Goal: Task Accomplishment & Management: Manage account settings

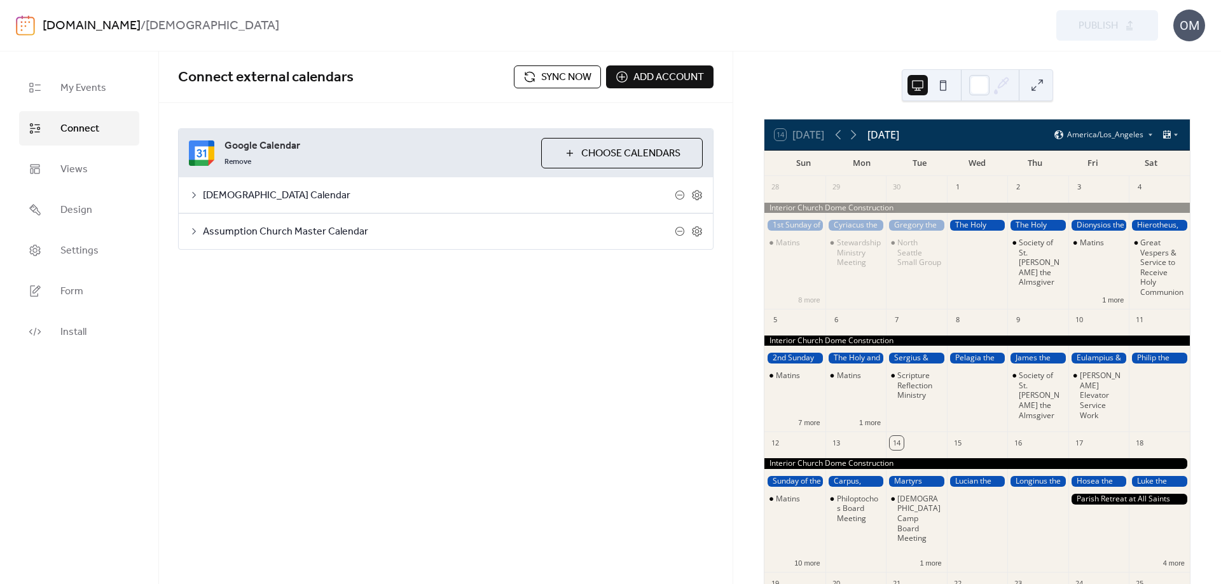
click at [942, 85] on button at bounding box center [943, 85] width 20 height 20
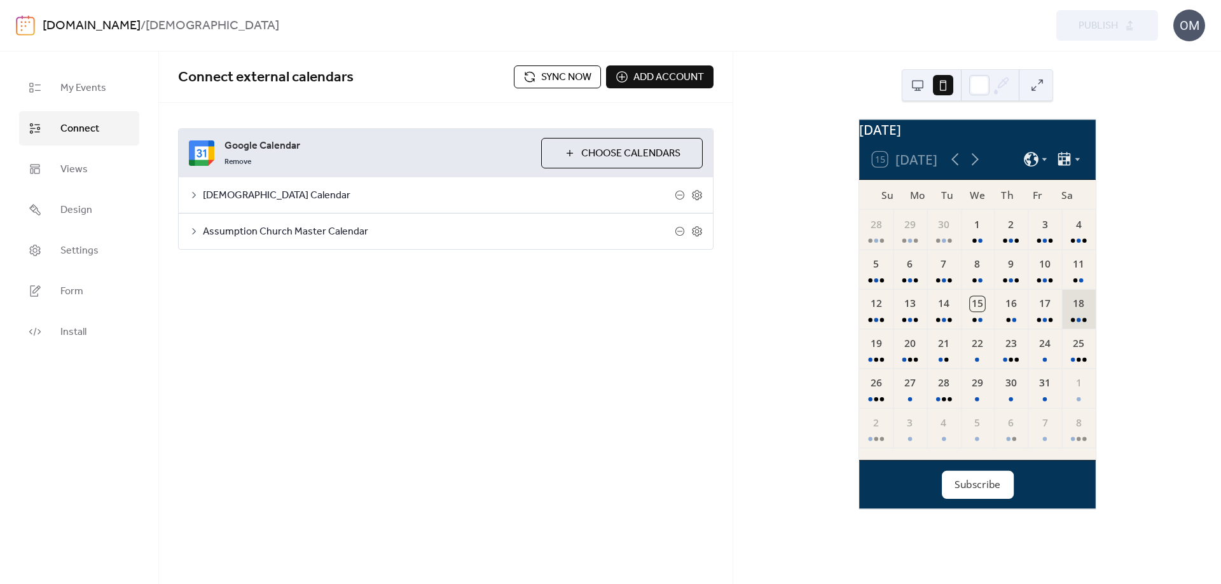
click at [1070, 322] on div "18" at bounding box center [1078, 308] width 34 height 39
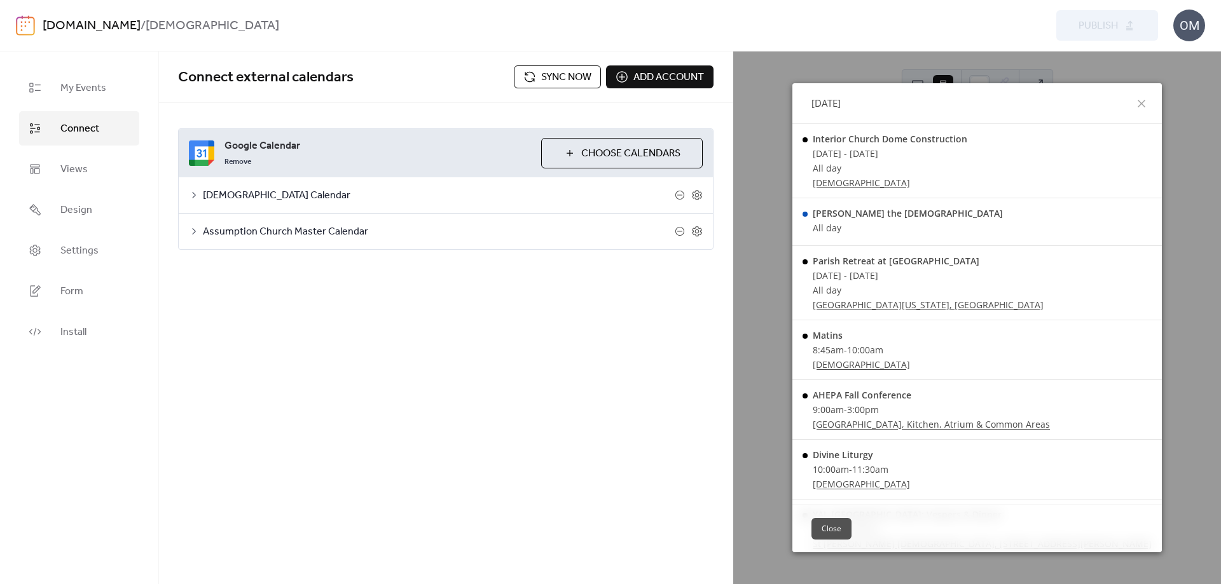
click at [851, 525] on button "Close" at bounding box center [831, 529] width 40 height 22
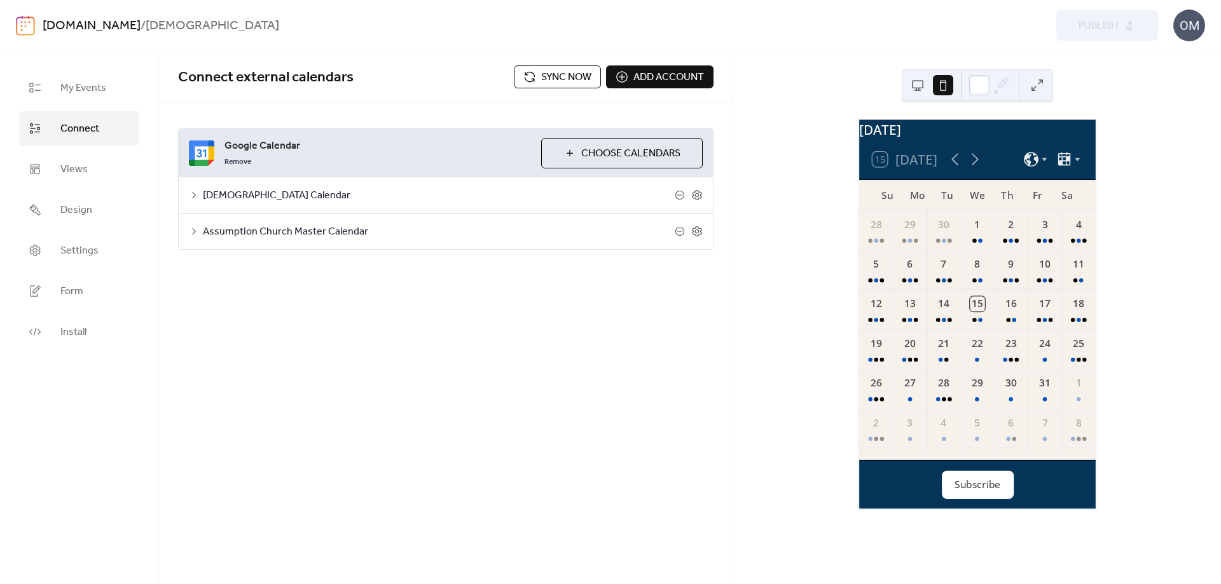
click at [561, 72] on span "Sync now" at bounding box center [566, 77] width 50 height 15
click at [66, 249] on span "Settings" at bounding box center [79, 251] width 38 height 15
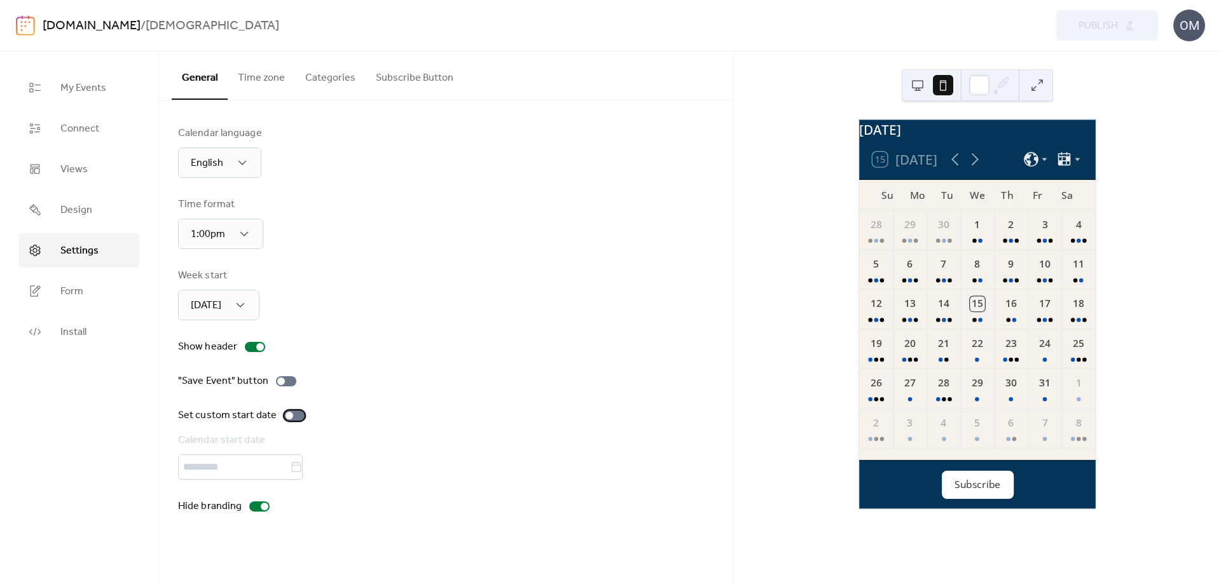
click at [288, 415] on div at bounding box center [290, 416] width 8 height 8
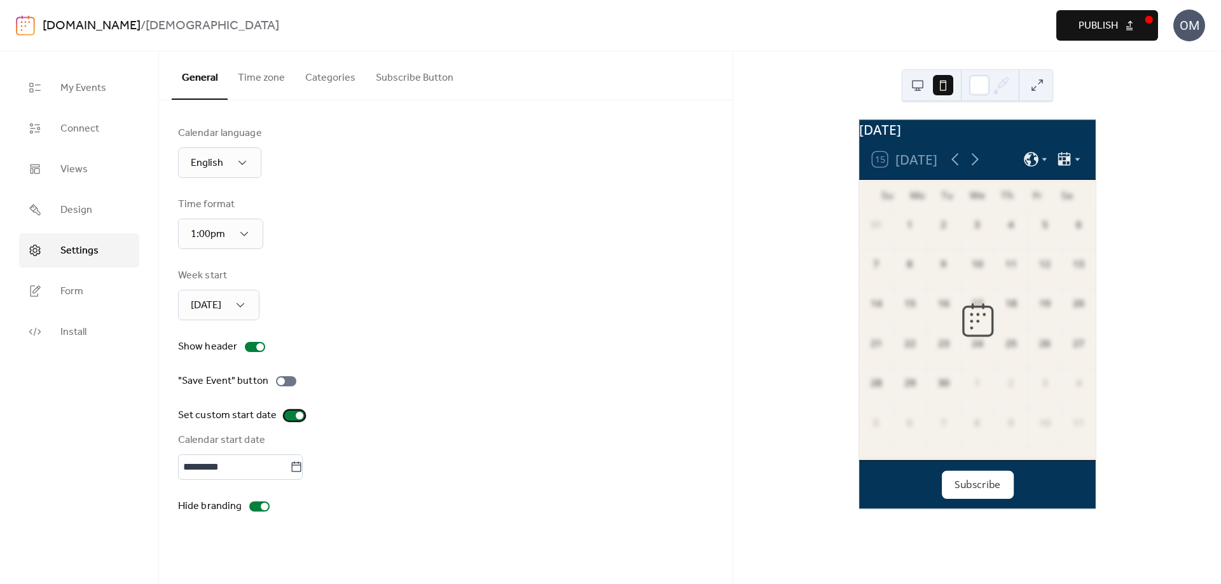
click at [296, 413] on div at bounding box center [300, 416] width 8 height 8
click at [71, 128] on span "Connect" at bounding box center [79, 128] width 39 height 15
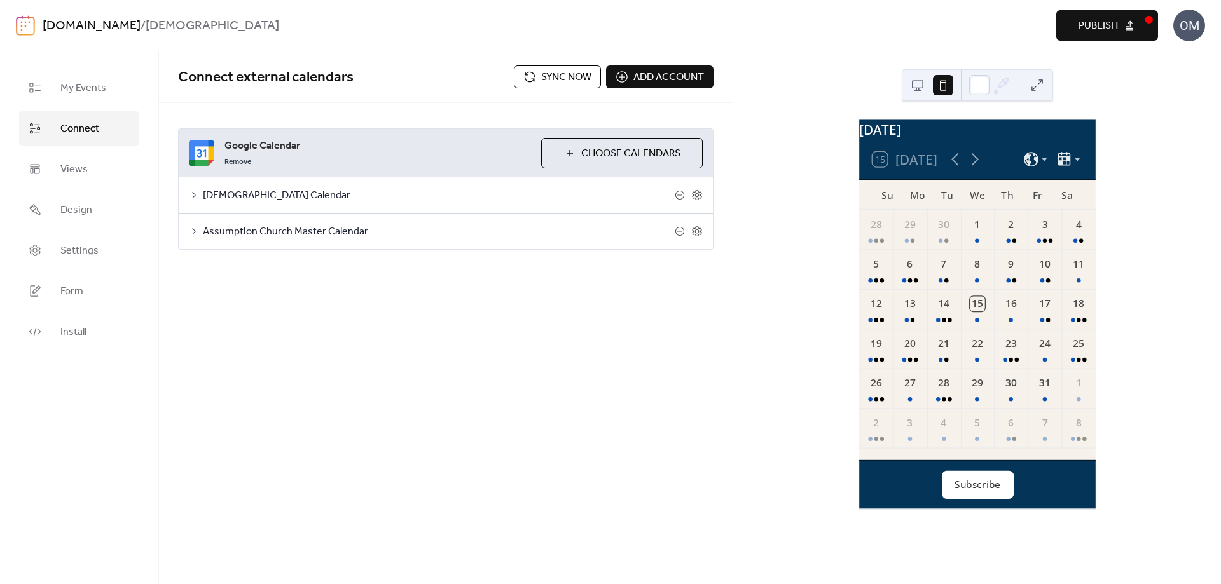
click at [1103, 22] on span "Publish" at bounding box center [1097, 25] width 39 height 15
click at [917, 85] on button at bounding box center [917, 85] width 20 height 20
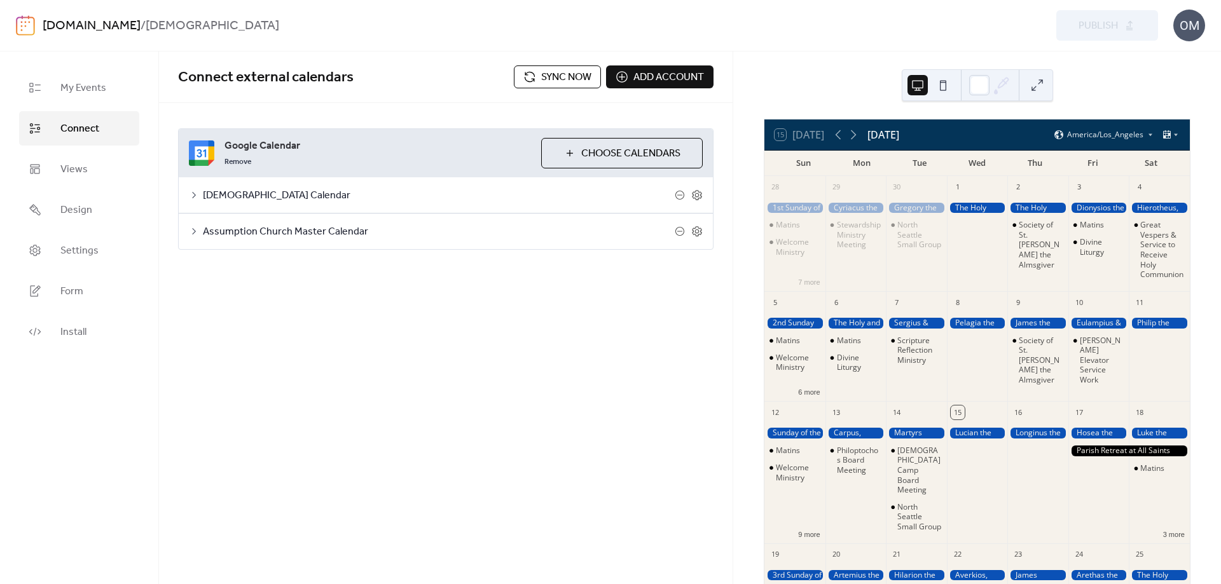
click at [568, 76] on span "Sync now" at bounding box center [566, 77] width 50 height 15
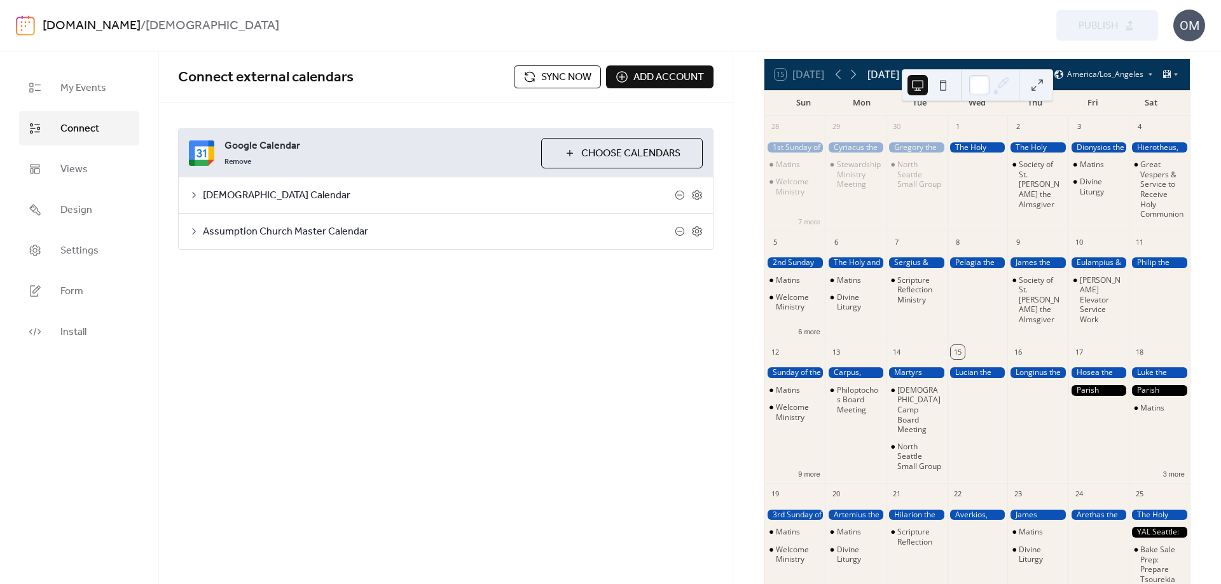
scroll to position [127, 0]
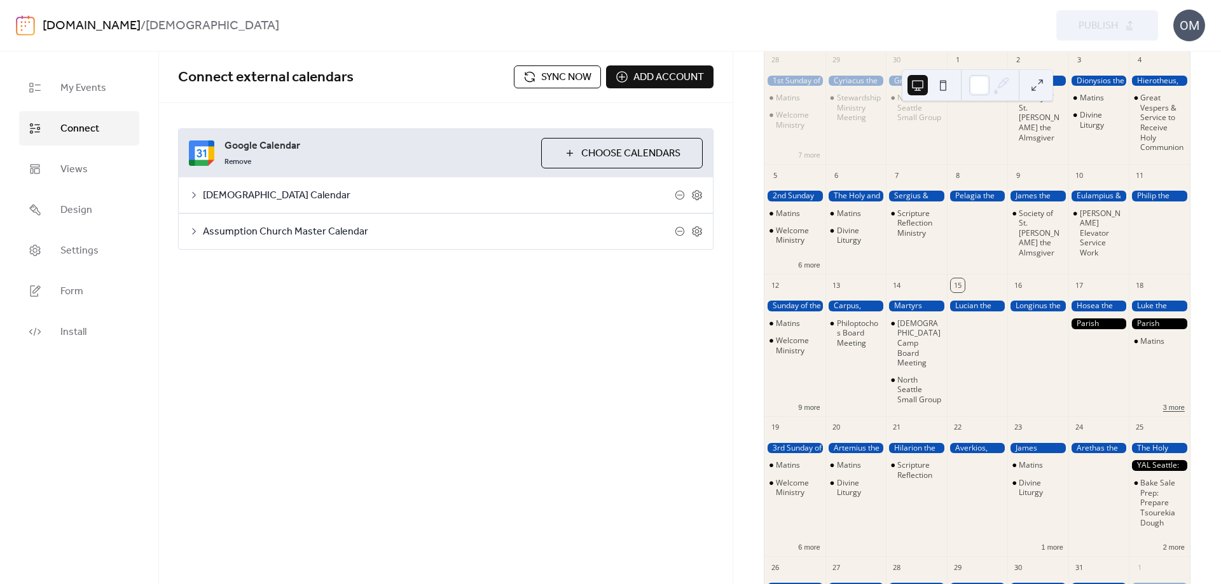
click at [1167, 412] on button "3 more" at bounding box center [1174, 406] width 32 height 11
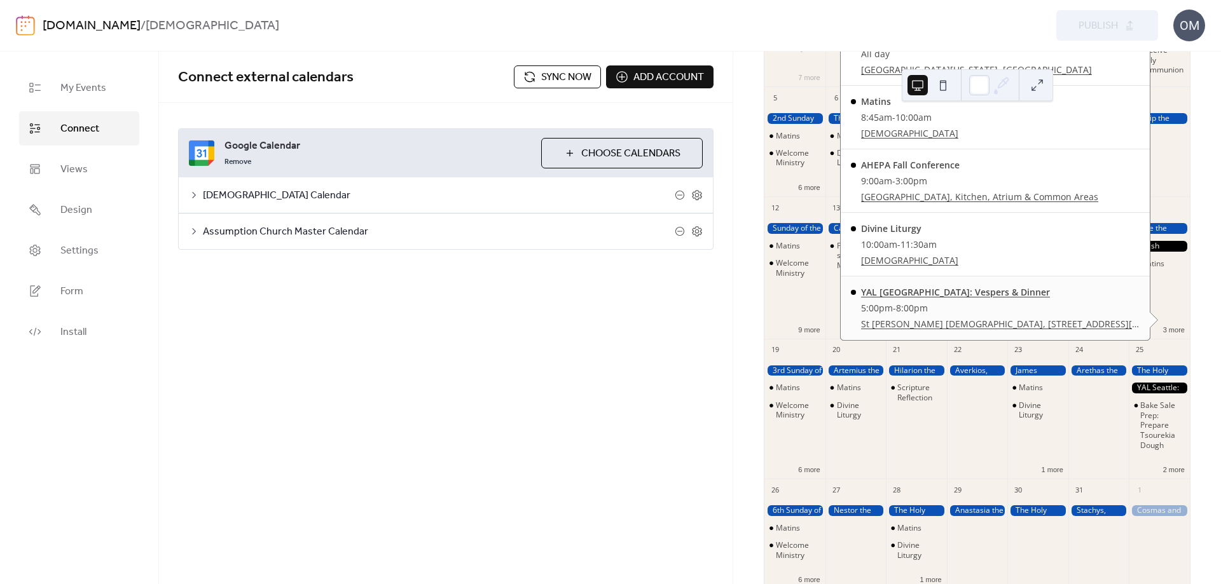
scroll to position [318, 0]
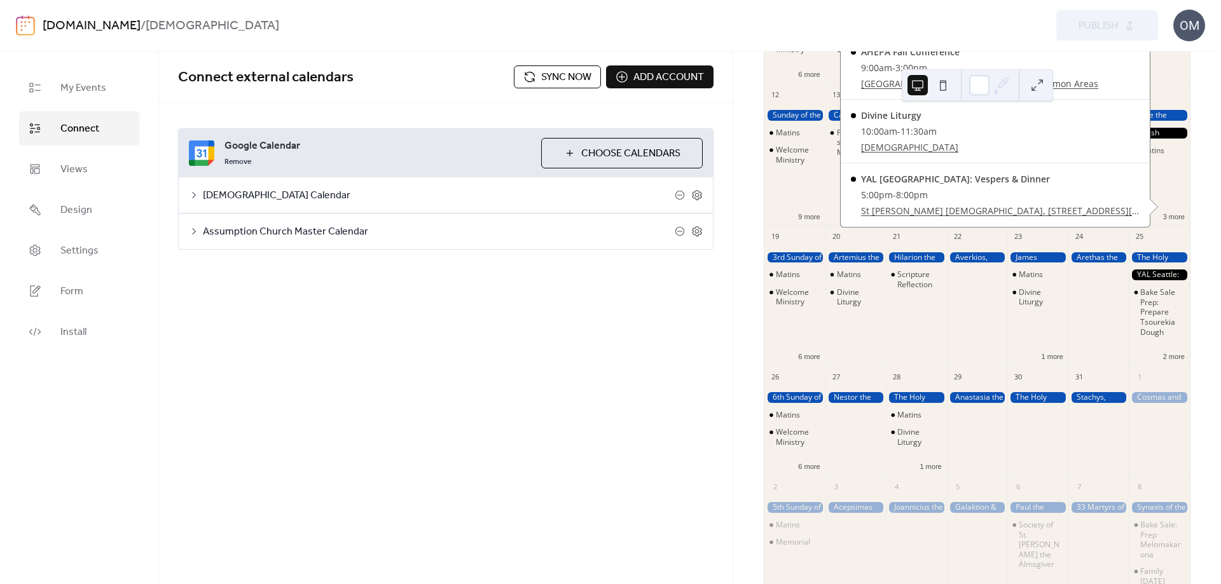
click at [668, 369] on div "Connect external calendars Sync now Add account Google Calendar Remove Choose C…" at bounding box center [446, 318] width 574 height 533
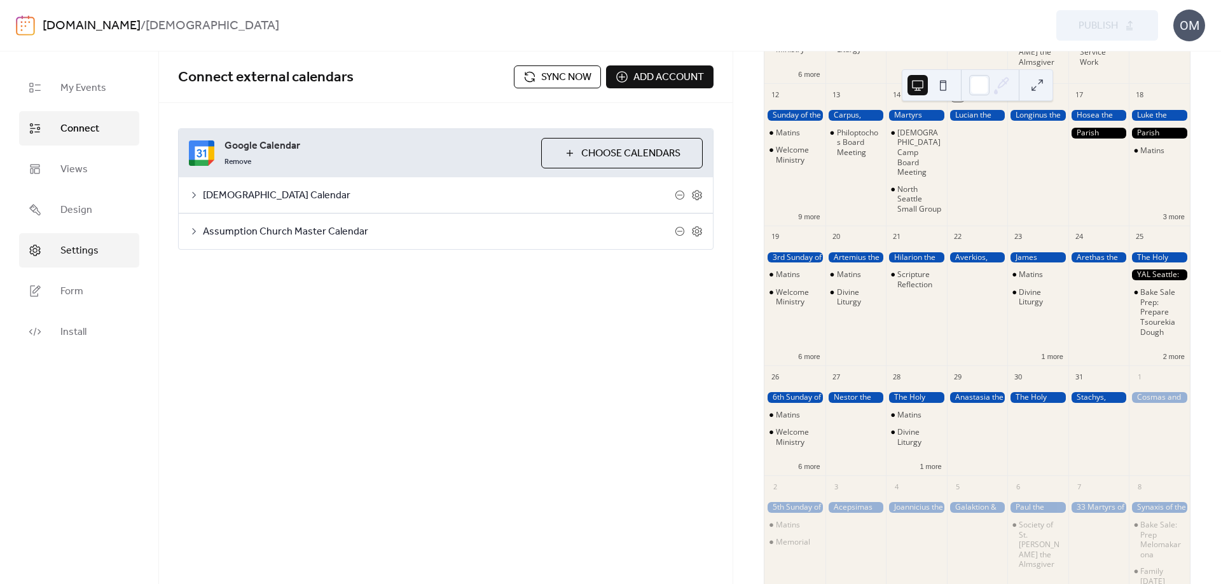
click at [88, 254] on span "Settings" at bounding box center [79, 251] width 38 height 15
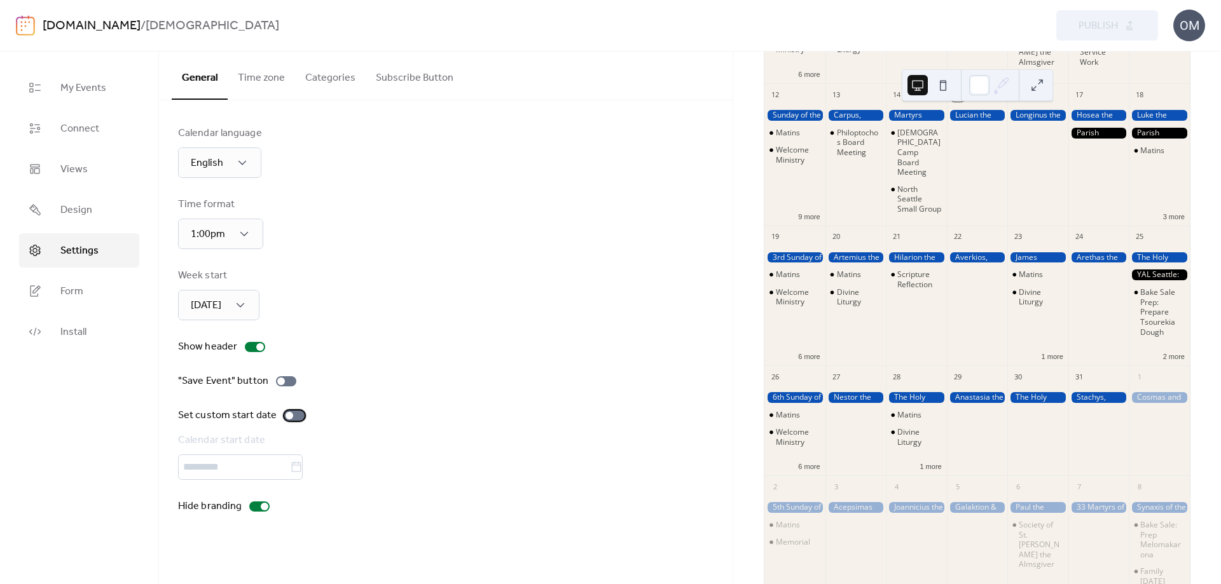
click at [287, 418] on div at bounding box center [290, 416] width 8 height 8
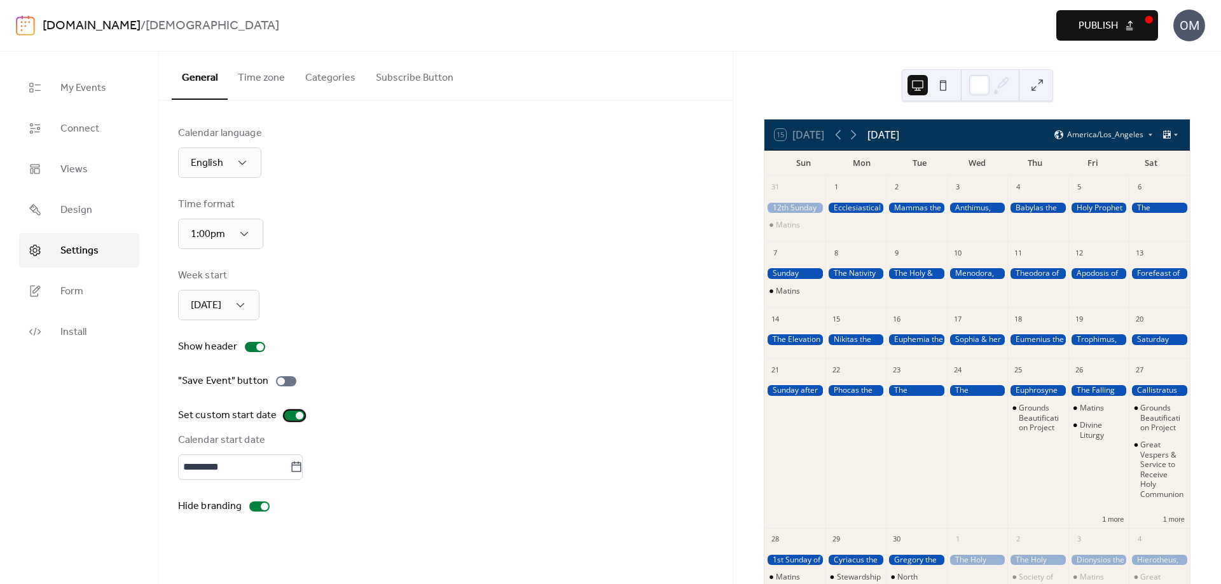
click at [296, 417] on div at bounding box center [300, 416] width 8 height 8
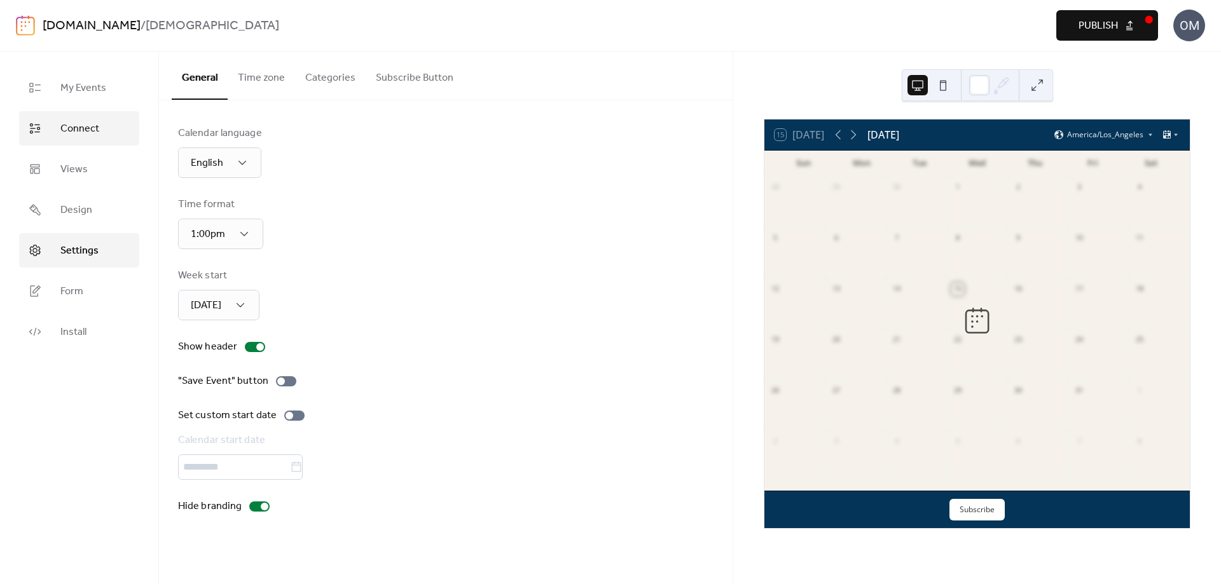
click at [94, 130] on span "Connect" at bounding box center [79, 128] width 39 height 15
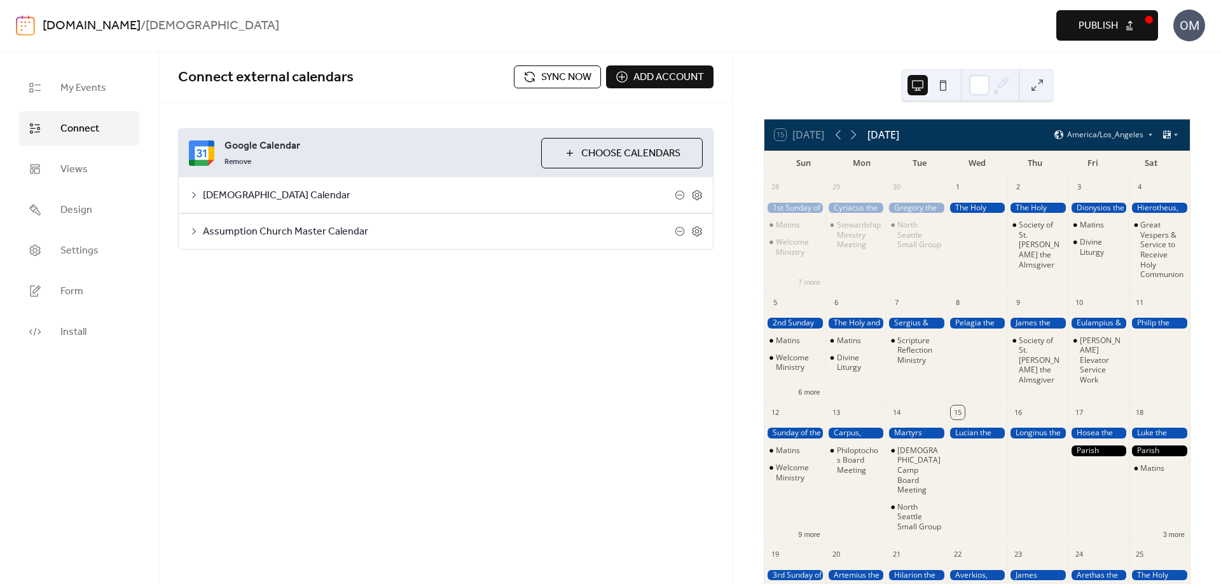
click at [1098, 22] on span "Publish" at bounding box center [1097, 25] width 39 height 15
